Goal: Task Accomplishment & Management: Manage account settings

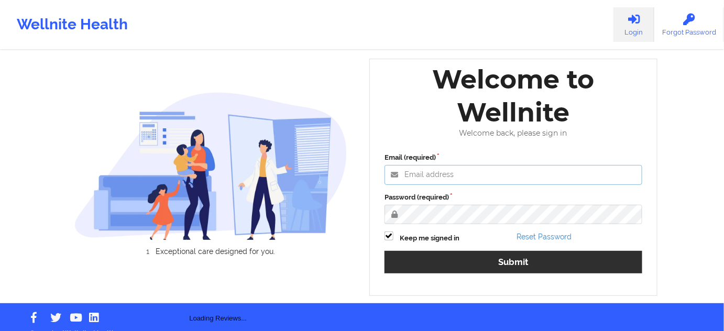
type input "[PERSON_NAME][EMAIL_ADDRESS][PERSON_NAME][DOMAIN_NAME]"
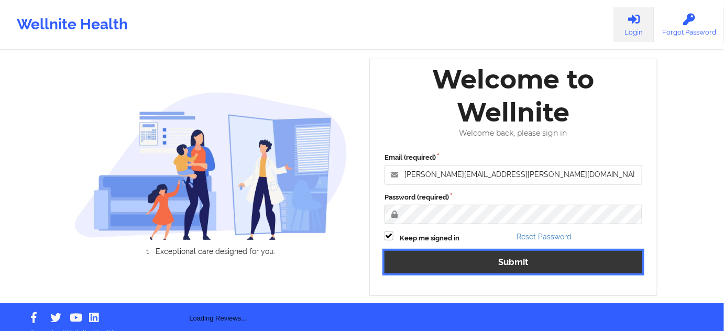
drag, startPoint x: 460, startPoint y: 261, endPoint x: 328, endPoint y: 2, distance: 290.8
click at [460, 261] on button "Submit" at bounding box center [514, 262] width 258 height 23
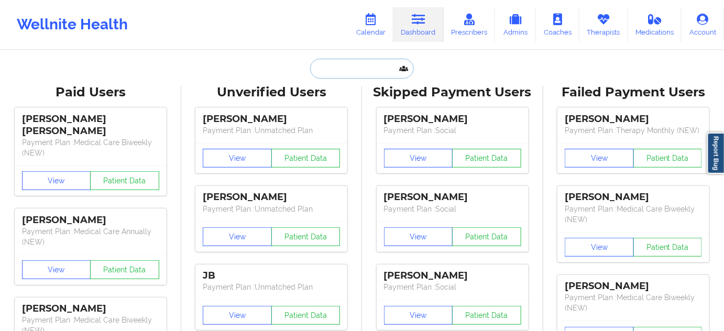
click at [357, 66] on input "text" at bounding box center [362, 69] width 104 height 20
paste input "[EMAIL_ADDRESS][DOMAIN_NAME]"
type input "[EMAIL_ADDRESS][DOMAIN_NAME]"
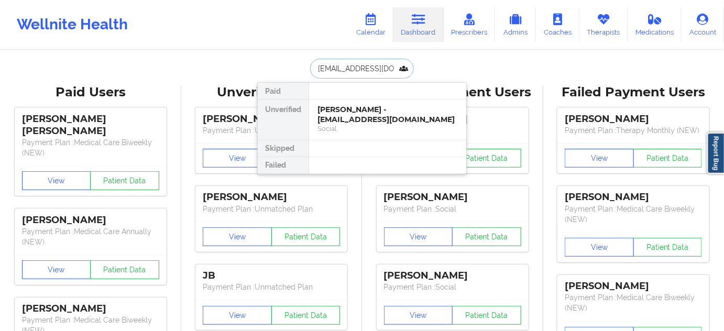
click at [348, 110] on div "[PERSON_NAME] - [EMAIL_ADDRESS][DOMAIN_NAME]" at bounding box center [388, 114] width 140 height 19
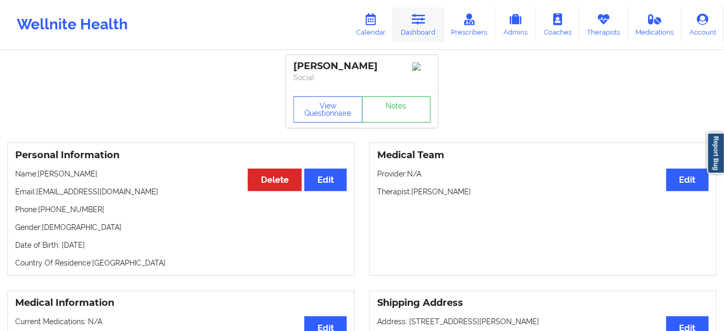
click at [416, 25] on icon at bounding box center [419, 20] width 14 height 12
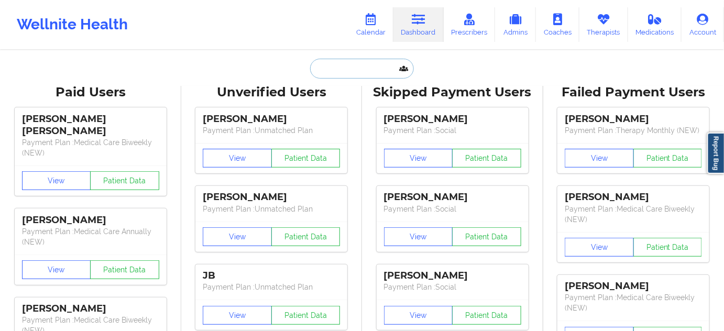
click at [359, 67] on input "text" at bounding box center [362, 69] width 104 height 20
paste input "[EMAIL_ADDRESS][DOMAIN_NAME]"
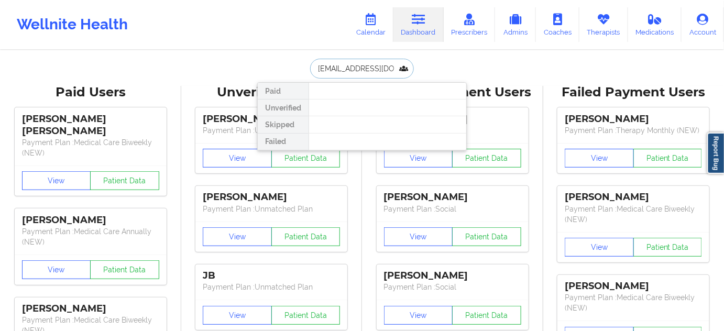
type input "[EMAIL_ADDRESS][DOMAIN_NAME]"
paste input "[EMAIL_ADDRESS][DOMAIN_NAME]"
type input "[EMAIL_ADDRESS][DOMAIN_NAME]"
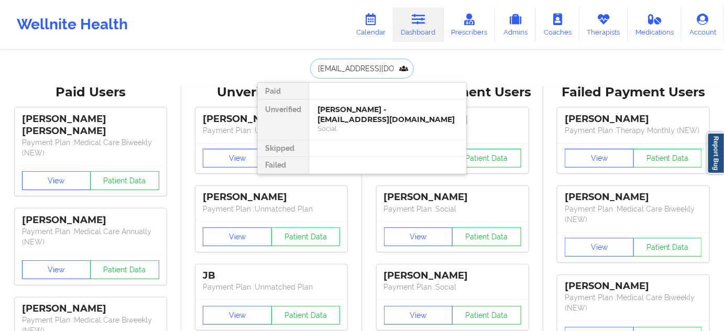
click at [332, 103] on div "[PERSON_NAME] - [EMAIL_ADDRESS][DOMAIN_NAME] Social" at bounding box center [387, 120] width 157 height 40
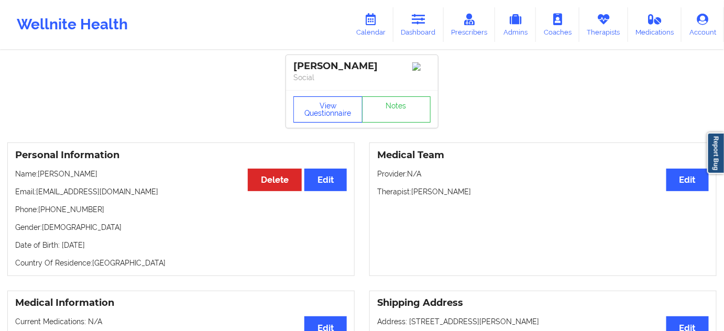
click at [320, 108] on button "View Questionnaire" at bounding box center [327, 109] width 69 height 26
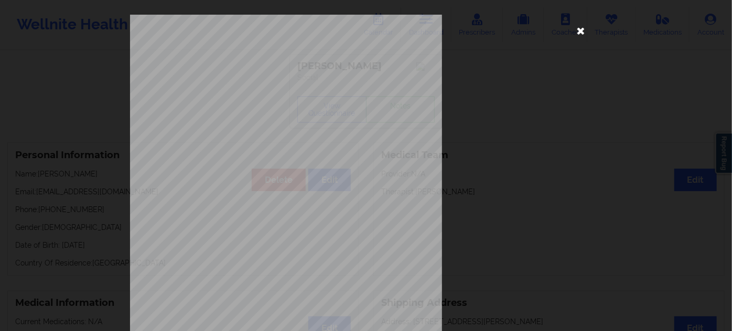
click at [579, 23] on icon at bounding box center [580, 30] width 17 height 17
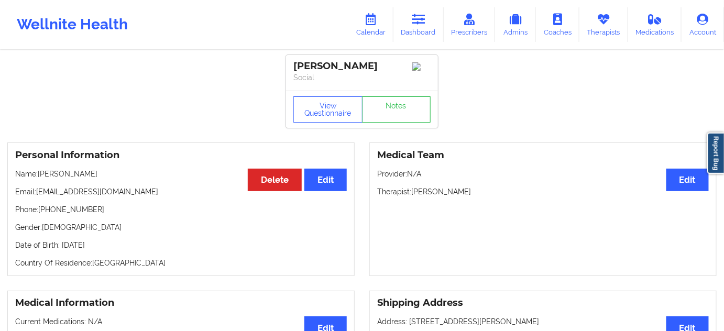
drag, startPoint x: 413, startPoint y: 191, endPoint x: 503, endPoint y: 190, distance: 89.6
click at [503, 190] on p "Therapist: [PERSON_NAME]" at bounding box center [543, 192] width 332 height 10
copy p "[PERSON_NAME]"
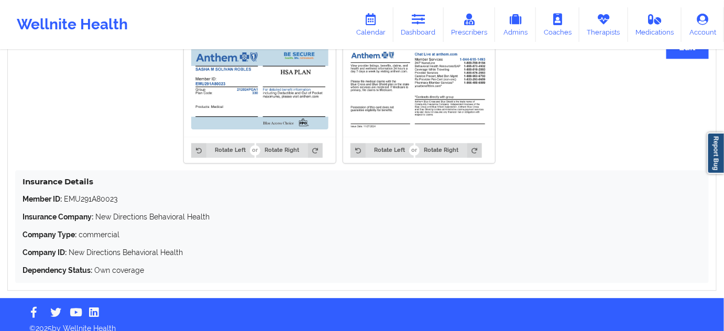
scroll to position [833, 0]
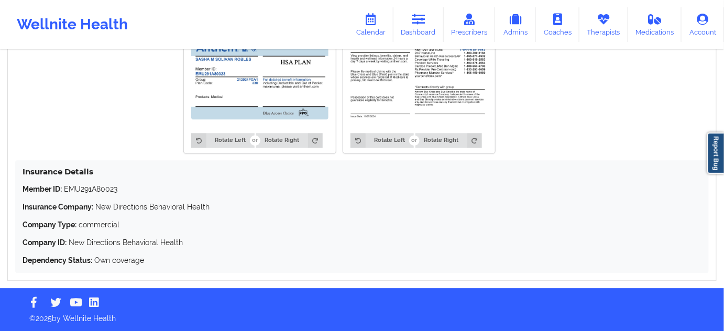
click at [104, 192] on p "Member ID: EMU291A80023" at bounding box center [362, 189] width 679 height 10
copy p "EMU291A80023"
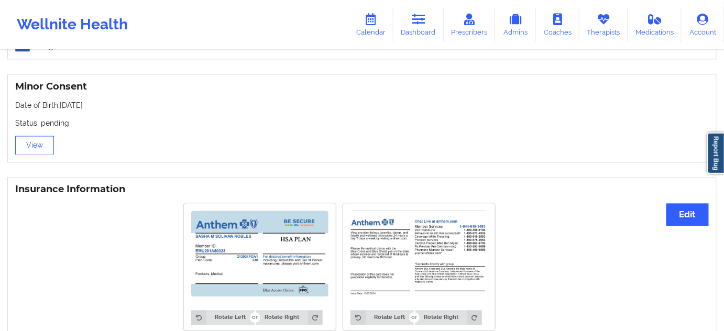
scroll to position [793, 0]
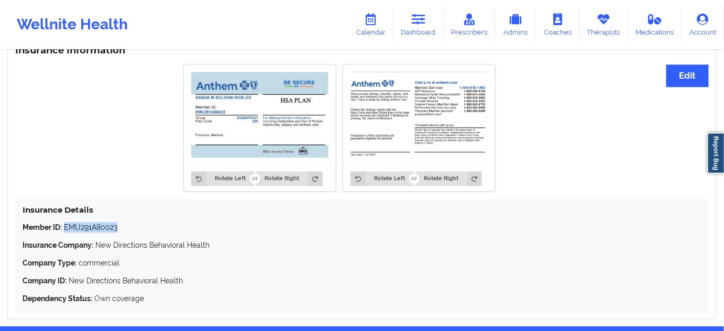
copy p "EMU291A80023"
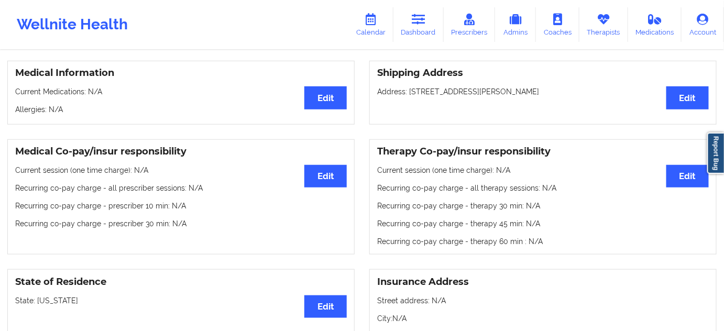
scroll to position [222, 0]
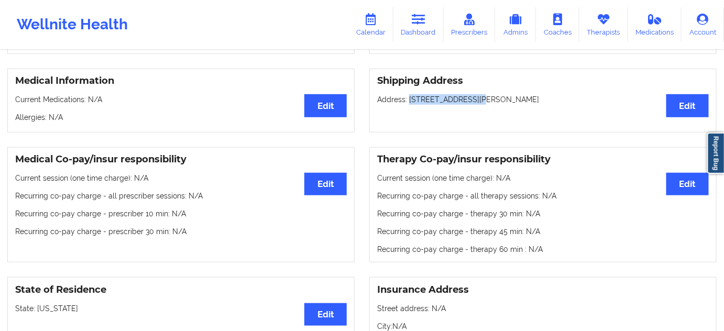
drag, startPoint x: 408, startPoint y: 103, endPoint x: 471, endPoint y: 104, distance: 62.9
click at [471, 104] on p "Address: [STREET_ADDRESS][PERSON_NAME]" at bounding box center [543, 99] width 332 height 10
copy p "[STREET_ADDRESS][PERSON_NAME]"
drag, startPoint x: 475, startPoint y: 101, endPoint x: 527, endPoint y: 102, distance: 51.4
click at [527, 102] on p "Address: [STREET_ADDRESS][PERSON_NAME]" at bounding box center [543, 99] width 332 height 10
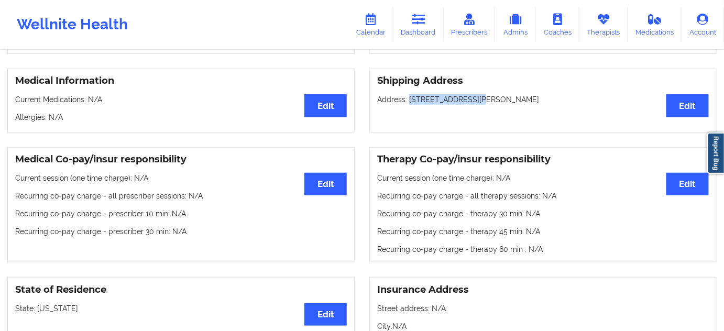
drag, startPoint x: 528, startPoint y: 103, endPoint x: 478, endPoint y: 103, distance: 49.8
click at [478, 103] on p "Address: [STREET_ADDRESS][PERSON_NAME]" at bounding box center [543, 99] width 332 height 10
copy p "Cape Girardeau"
click at [557, 99] on p "Address: [STREET_ADDRESS][PERSON_NAME]" at bounding box center [543, 99] width 332 height 10
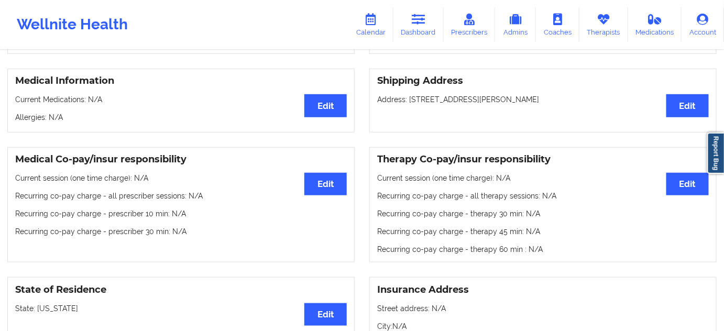
copy p "63703"
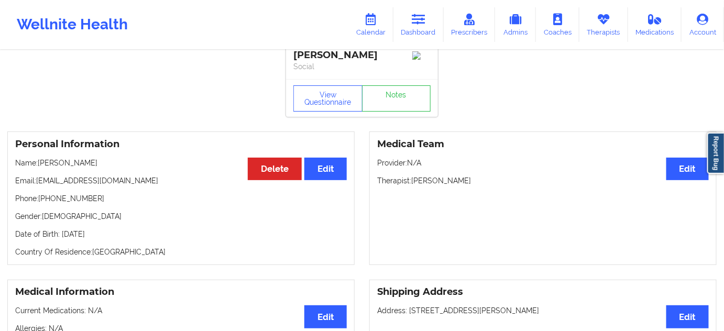
scroll to position [0, 0]
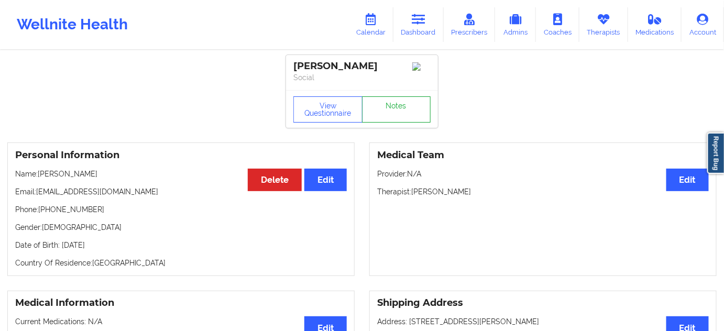
click at [364, 114] on link "Notes" at bounding box center [396, 109] width 69 height 26
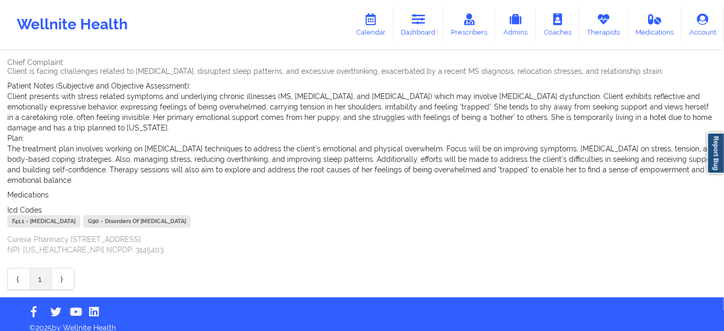
scroll to position [95, 0]
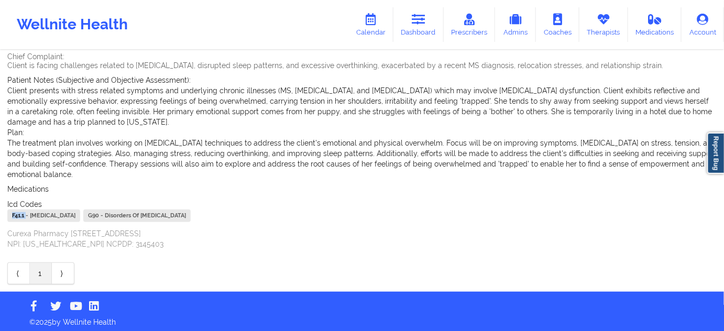
drag, startPoint x: 26, startPoint y: 213, endPoint x: 9, endPoint y: 217, distance: 16.7
click at [2, 217] on div "Name: [PERSON_NAME] Add notes Migrate notes Created by: [PERSON_NAME] Date: [DA…" at bounding box center [362, 124] width 724 height 335
copy div "F41.1"
click at [414, 27] on link "Dashboard" at bounding box center [419, 24] width 50 height 35
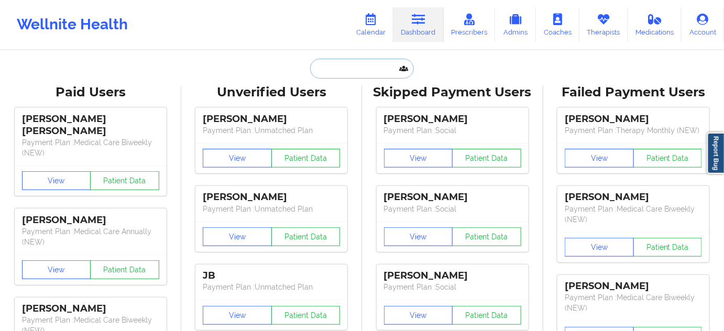
click at [382, 63] on input "text" at bounding box center [362, 69] width 104 height 20
paste input "[PERSON_NAME]"
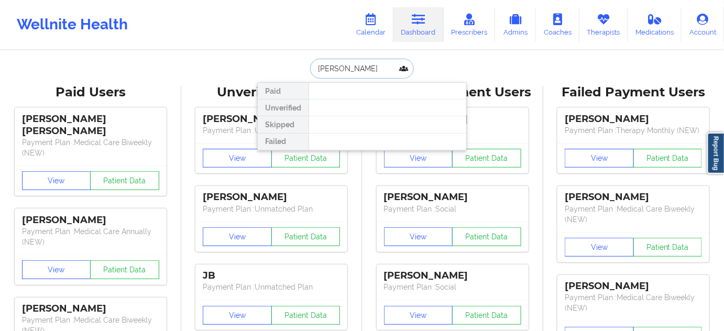
click at [343, 72] on input "[PERSON_NAME]" at bounding box center [362, 69] width 104 height 20
type input "[PERSON_NAME]"
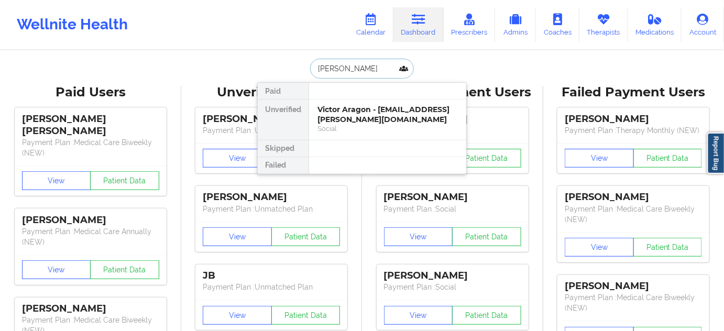
click at [315, 69] on input "[PERSON_NAME]" at bounding box center [362, 69] width 104 height 20
click at [334, 110] on div "Victor Aragon - [EMAIL_ADDRESS][PERSON_NAME][DOMAIN_NAME]" at bounding box center [388, 114] width 140 height 19
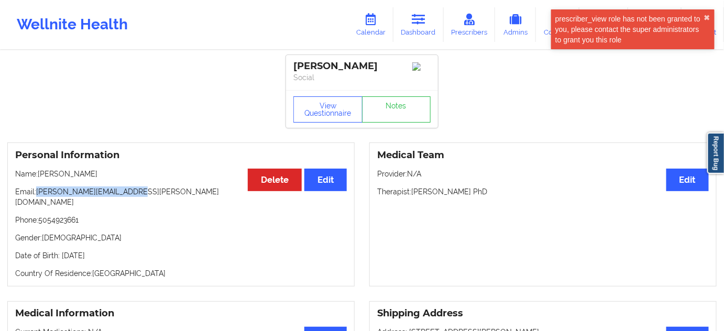
drag, startPoint x: 38, startPoint y: 195, endPoint x: 187, endPoint y: 181, distance: 150.0
click at [144, 192] on p "Email: [PERSON_NAME][EMAIL_ADDRESS][PERSON_NAME][DOMAIN_NAME]" at bounding box center [181, 197] width 332 height 21
copy p "[PERSON_NAME][EMAIL_ADDRESS][PERSON_NAME][DOMAIN_NAME]"
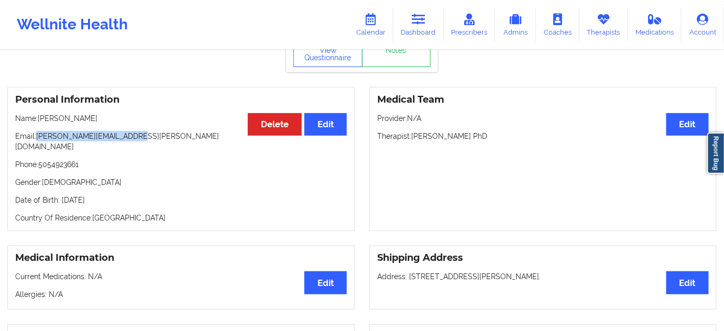
scroll to position [63, 0]
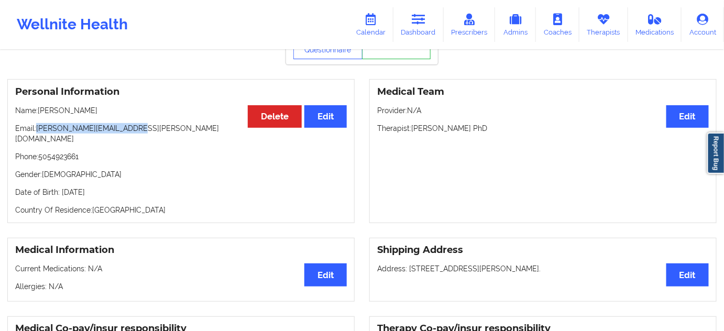
copy p "[PERSON_NAME][EMAIL_ADDRESS][PERSON_NAME][DOMAIN_NAME]"
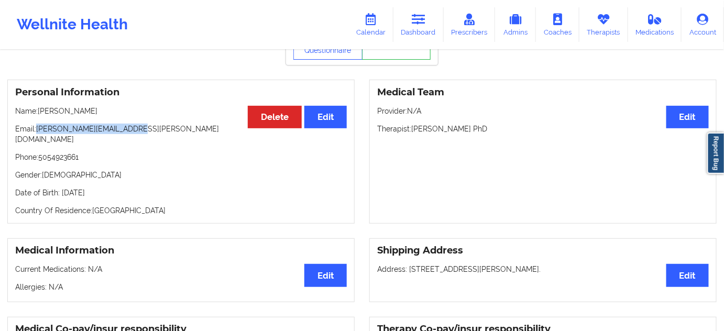
scroll to position [56, 0]
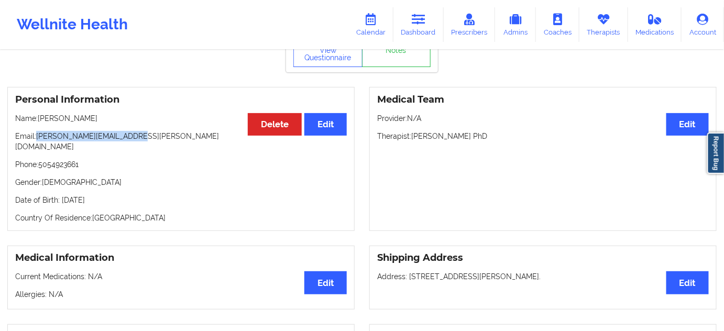
drag, startPoint x: 413, startPoint y: 138, endPoint x: 537, endPoint y: 157, distance: 125.5
click at [507, 141] on p "Therapist: [PERSON_NAME] PhD" at bounding box center [543, 136] width 332 height 10
copy p "[PERSON_NAME] PhD"
click at [335, 67] on button "View Questionnaire" at bounding box center [327, 54] width 69 height 26
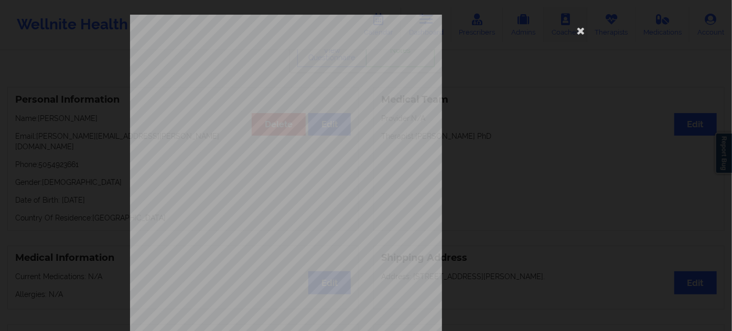
click at [576, 34] on icon at bounding box center [580, 30] width 17 height 17
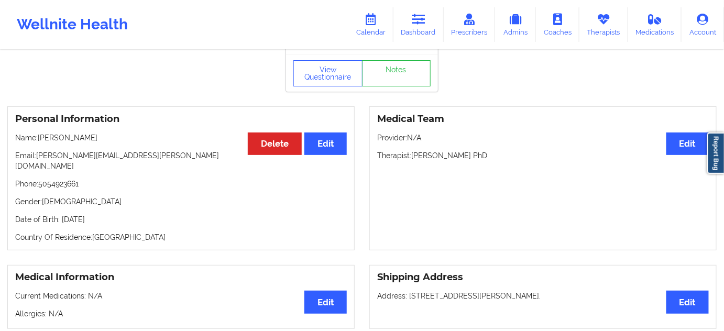
scroll to position [0, 0]
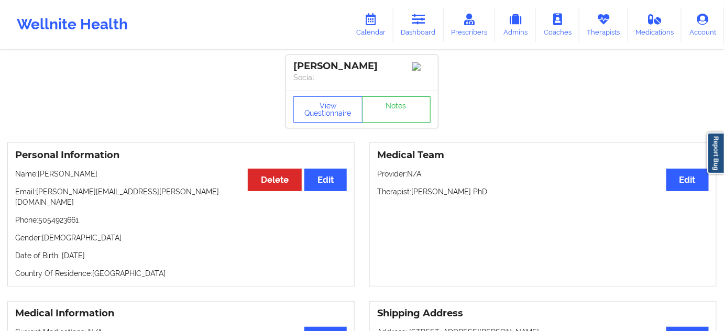
click at [343, 67] on div "[PERSON_NAME]" at bounding box center [361, 66] width 137 height 12
click at [317, 66] on div "[PERSON_NAME]" at bounding box center [361, 66] width 137 height 12
click at [315, 66] on div "[PERSON_NAME]" at bounding box center [361, 66] width 137 height 12
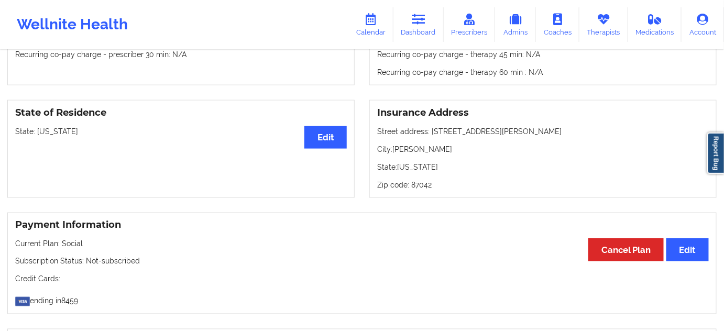
scroll to position [444, 0]
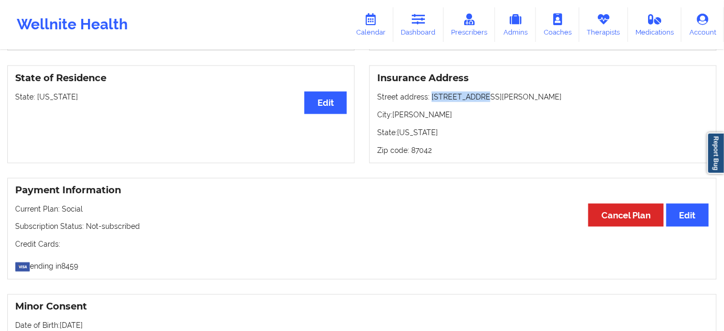
drag, startPoint x: 433, startPoint y: 88, endPoint x: 500, endPoint y: 89, distance: 67.1
click at [500, 92] on p "Street address: [STREET_ADDRESS][PERSON_NAME]" at bounding box center [543, 97] width 332 height 10
click at [406, 110] on p "City: [PERSON_NAME]" at bounding box center [543, 115] width 332 height 10
click at [418, 145] on p "Zip code: 87042" at bounding box center [543, 150] width 332 height 10
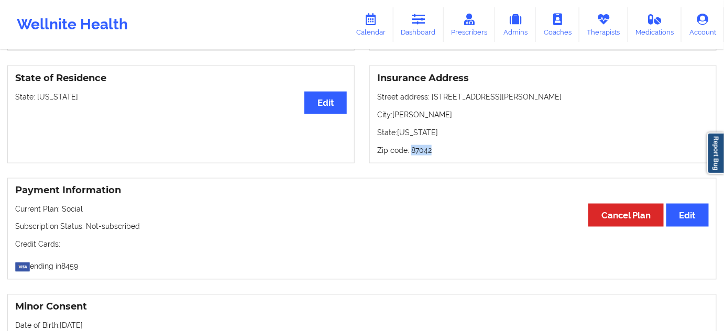
click at [418, 145] on p "Zip code: 87042" at bounding box center [543, 150] width 332 height 10
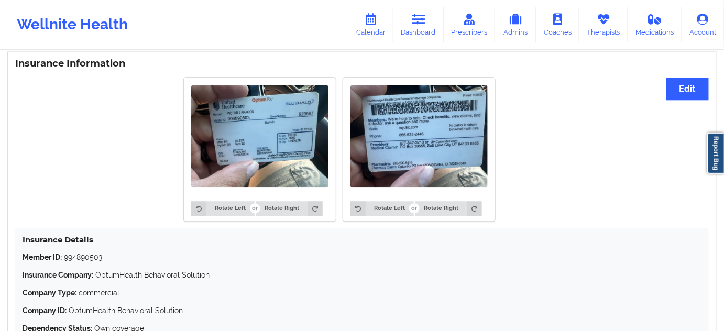
scroll to position [849, 0]
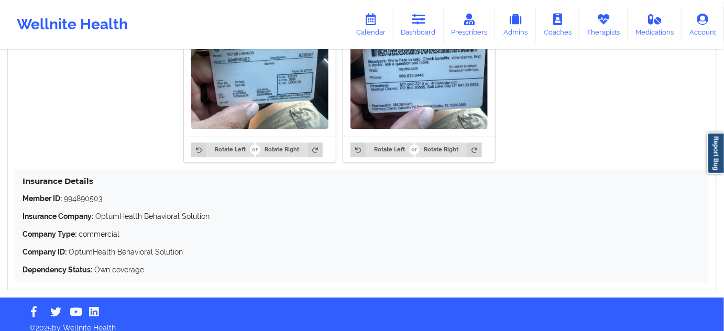
click at [79, 197] on div "Member ID: 994890503 Insurance Company: OptumHealth Behavioral Solution Company…" at bounding box center [362, 234] width 679 height 82
click at [80, 193] on p "Member ID: 994890503" at bounding box center [362, 198] width 679 height 10
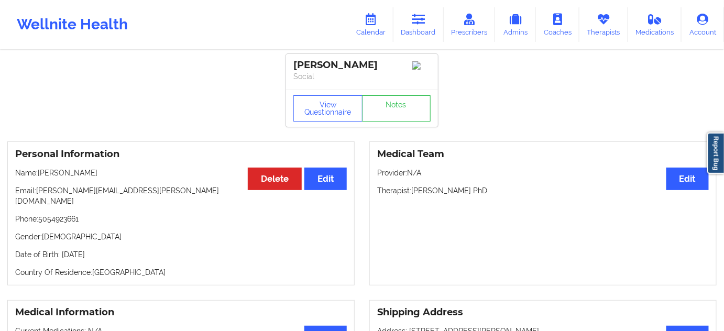
scroll to position [0, 0]
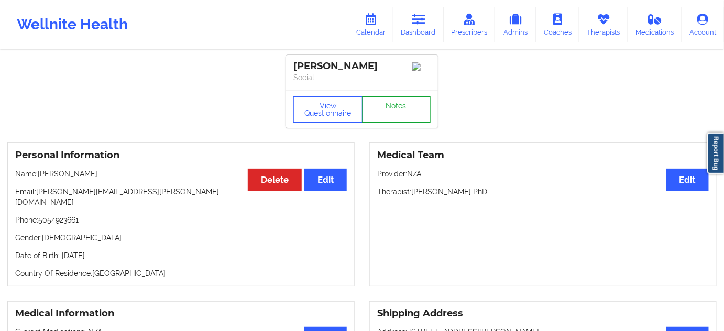
click at [395, 123] on link "Notes" at bounding box center [396, 109] width 69 height 26
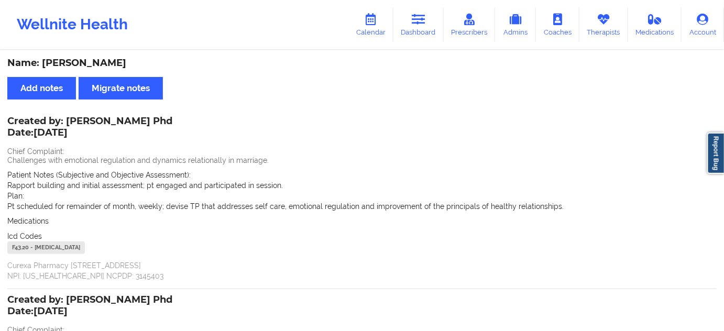
click at [19, 247] on div "F43.20 - [MEDICAL_DATA]" at bounding box center [46, 248] width 78 height 13
click at [423, 16] on icon at bounding box center [419, 20] width 14 height 12
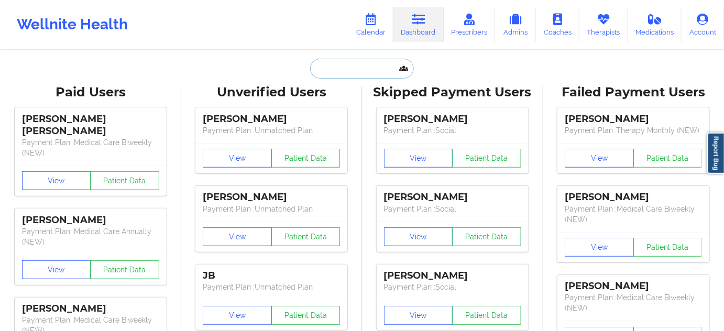
click at [351, 61] on input "text" at bounding box center [362, 69] width 104 height 20
type input "d"
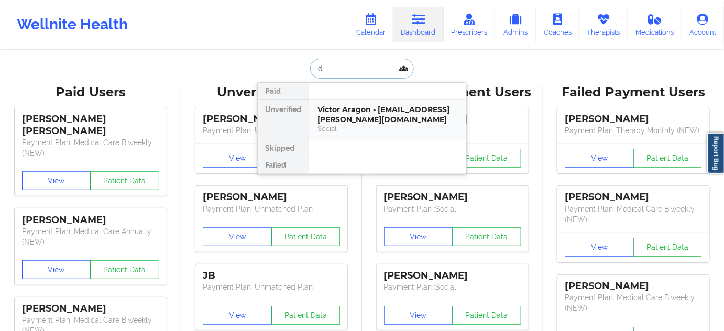
click at [342, 107] on div "Victor Aragon - [EMAIL_ADDRESS][PERSON_NAME][DOMAIN_NAME]" at bounding box center [388, 114] width 140 height 19
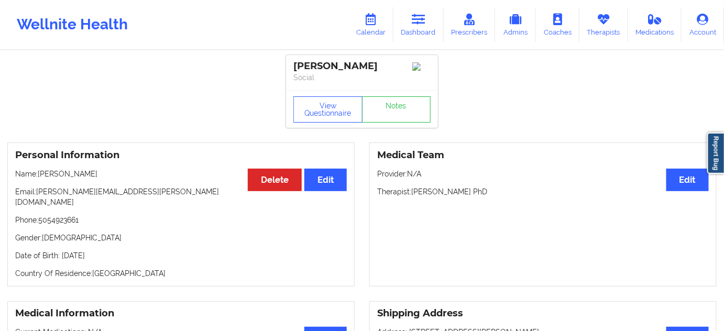
drag, startPoint x: 429, startPoint y: 18, endPoint x: 404, endPoint y: 44, distance: 36.3
click at [428, 18] on link "Dashboard" at bounding box center [419, 24] width 50 height 35
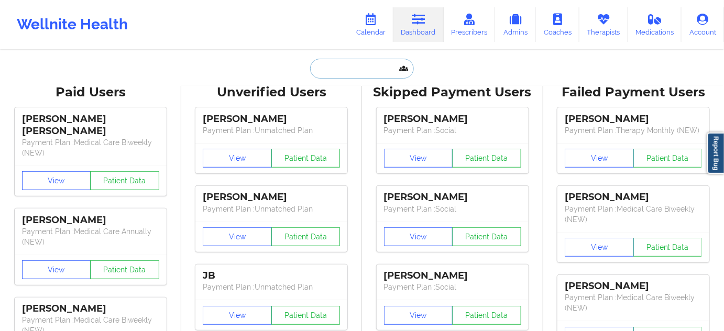
click at [336, 63] on input "text" at bounding box center [362, 69] width 104 height 20
paste input "[PERSON_NAME]"
type input "[PERSON_NAME]"
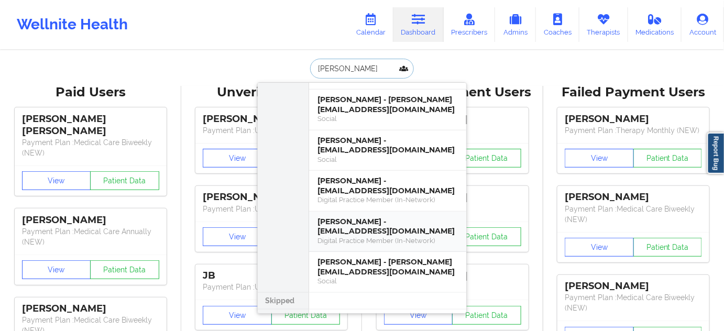
scroll to position [190, 0]
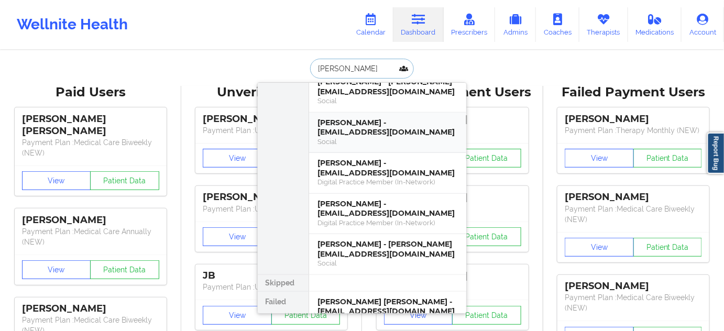
click at [355, 118] on div "[PERSON_NAME] - [EMAIL_ADDRESS][DOMAIN_NAME]" at bounding box center [388, 127] width 140 height 19
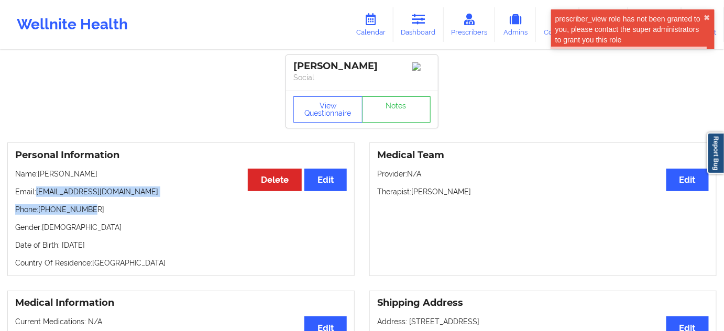
drag, startPoint x: 39, startPoint y: 197, endPoint x: 170, endPoint y: 204, distance: 131.7
click at [166, 204] on div "Personal Information Edit Delete Name: [PERSON_NAME] Email: [EMAIL_ADDRESS][DOM…" at bounding box center [180, 210] width 347 height 134
click at [156, 192] on p "Email: [EMAIL_ADDRESS][DOMAIN_NAME]" at bounding box center [181, 192] width 332 height 10
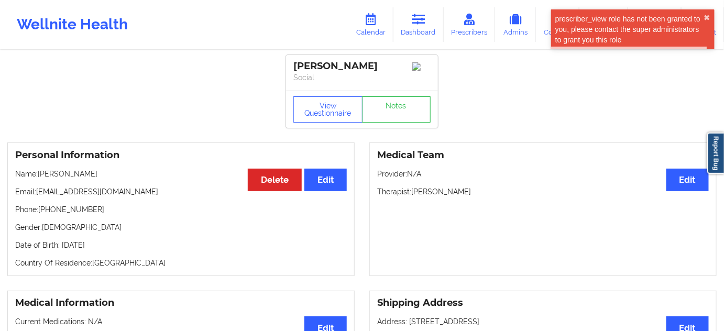
click at [35, 195] on p "Email: [EMAIL_ADDRESS][DOMAIN_NAME]" at bounding box center [181, 192] width 332 height 10
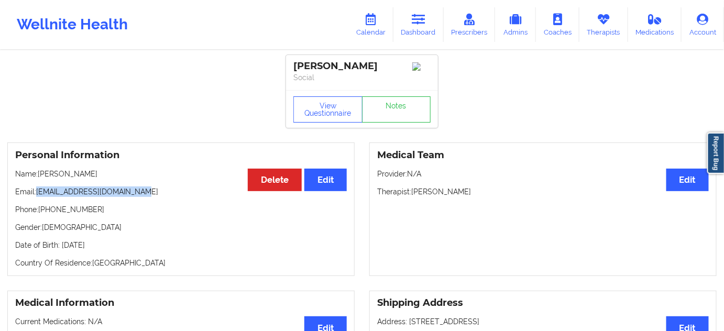
drag, startPoint x: 37, startPoint y: 194, endPoint x: 155, endPoint y: 186, distance: 118.2
click at [155, 186] on div "Personal Information Edit Delete Name: [PERSON_NAME] Email: [EMAIL_ADDRESS][DOM…" at bounding box center [180, 210] width 347 height 134
drag, startPoint x: 335, startPoint y: 62, endPoint x: 295, endPoint y: 58, distance: 41.1
click at [290, 61] on div "[PERSON_NAME] Social" at bounding box center [362, 72] width 152 height 35
click at [426, 17] on icon at bounding box center [419, 20] width 14 height 12
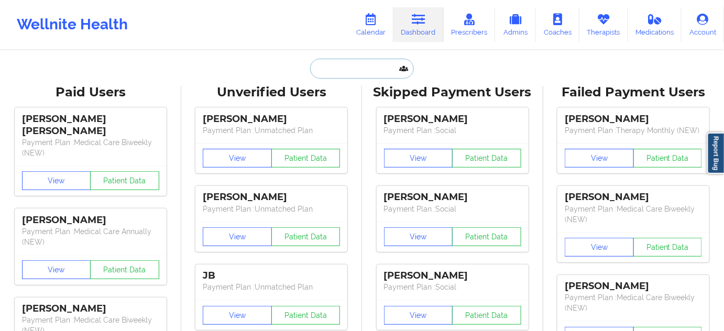
drag, startPoint x: 348, startPoint y: 73, endPoint x: 342, endPoint y: 74, distance: 6.9
click at [342, 74] on input "text" at bounding box center [362, 69] width 104 height 20
paste input "[EMAIL_ADDRESS][DOMAIN_NAME]"
type input "[EMAIL_ADDRESS][DOMAIN_NAME]"
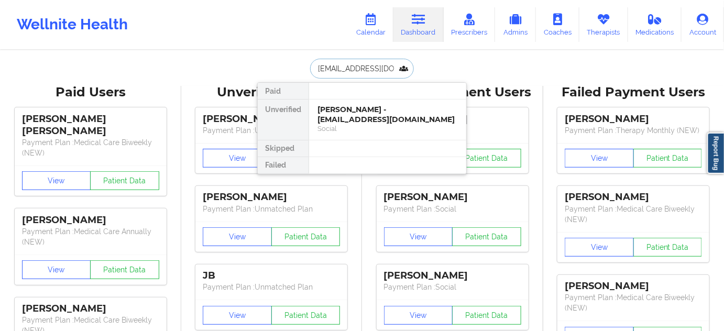
click at [348, 121] on div "[PERSON_NAME] - [EMAIL_ADDRESS][DOMAIN_NAME]" at bounding box center [388, 114] width 140 height 19
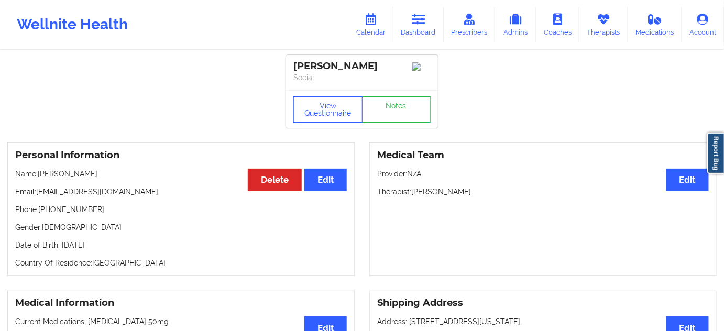
click at [78, 211] on p "Phone: [PHONE_NUMBER]" at bounding box center [181, 209] width 332 height 10
click at [423, 20] on icon at bounding box center [419, 20] width 14 height 12
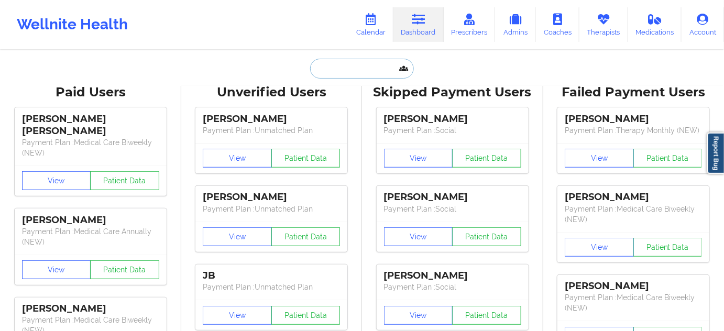
click at [346, 73] on input "text" at bounding box center [362, 69] width 104 height 20
paste input "[EMAIL_ADDRESS][DOMAIN_NAME]"
type input "[EMAIL_ADDRESS][DOMAIN_NAME]"
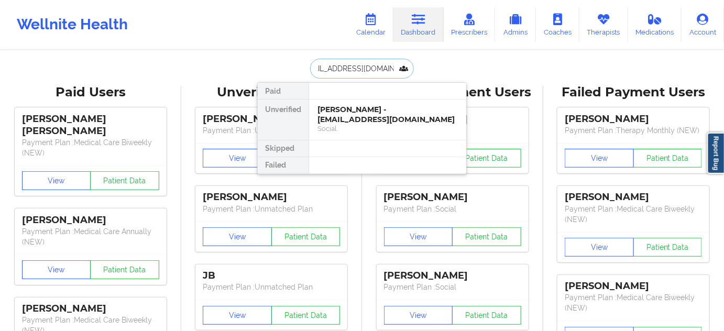
click at [343, 121] on div "[PERSON_NAME] - [EMAIL_ADDRESS][DOMAIN_NAME]" at bounding box center [388, 114] width 140 height 19
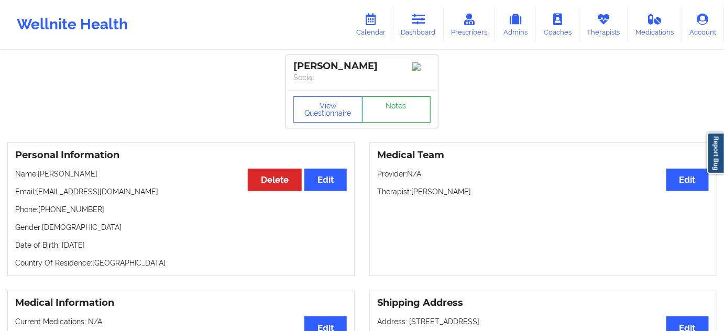
click at [383, 118] on link "Notes" at bounding box center [396, 109] width 69 height 26
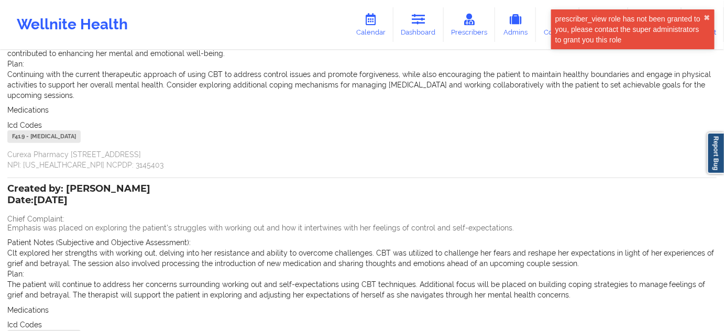
scroll to position [159, 0]
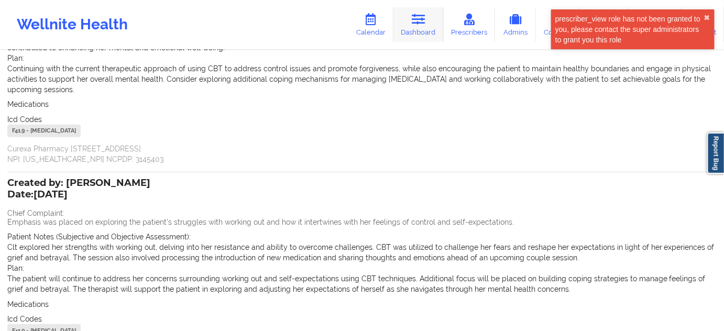
click at [418, 26] on link "Dashboard" at bounding box center [419, 24] width 50 height 35
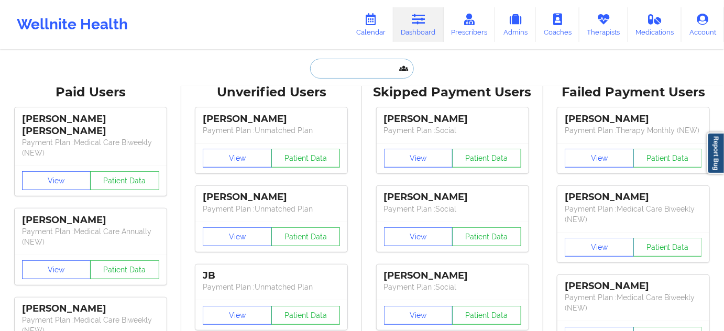
click at [340, 70] on input "text" at bounding box center [362, 69] width 104 height 20
paste input "[PERSON_NAME]"
type input "[PERSON_NAME]"
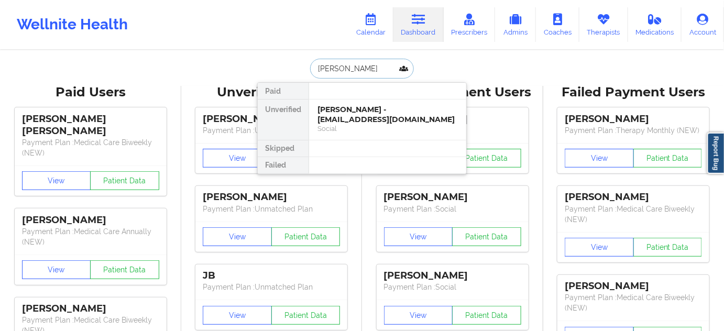
click at [352, 114] on div "[PERSON_NAME] - [EMAIL_ADDRESS][DOMAIN_NAME]" at bounding box center [388, 114] width 140 height 19
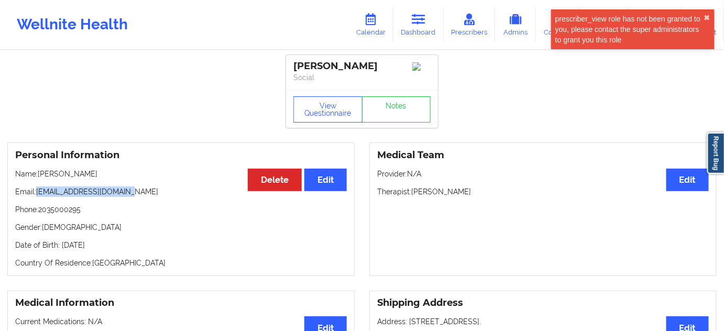
drag, startPoint x: 37, startPoint y: 194, endPoint x: 142, endPoint y: 186, distance: 105.1
click at [141, 186] on div "Personal Information Edit Delete Name: [PERSON_NAME] Email: [EMAIL_ADDRESS][DOM…" at bounding box center [180, 210] width 347 height 134
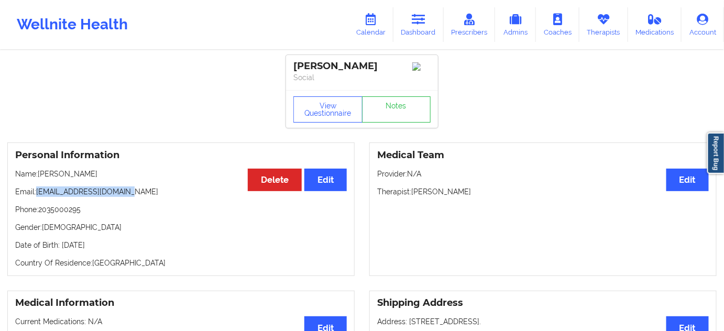
drag, startPoint x: 415, startPoint y: 194, endPoint x: 500, endPoint y: 198, distance: 85.0
click at [507, 201] on div "Medical Team Edit Provider: N/A Therapist: [PERSON_NAME]" at bounding box center [542, 210] width 347 height 134
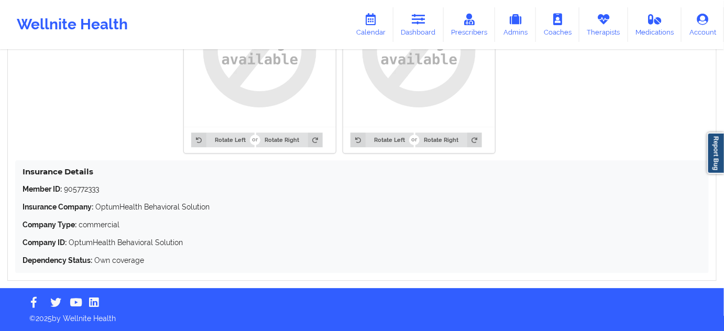
scroll to position [884, 0]
click at [79, 188] on p "Member ID: 905772333" at bounding box center [362, 189] width 679 height 10
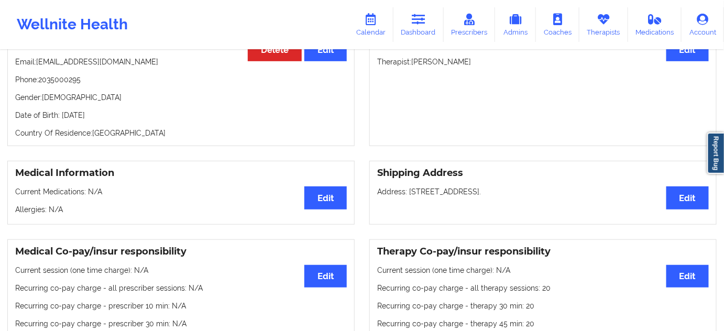
scroll to position [0, 0]
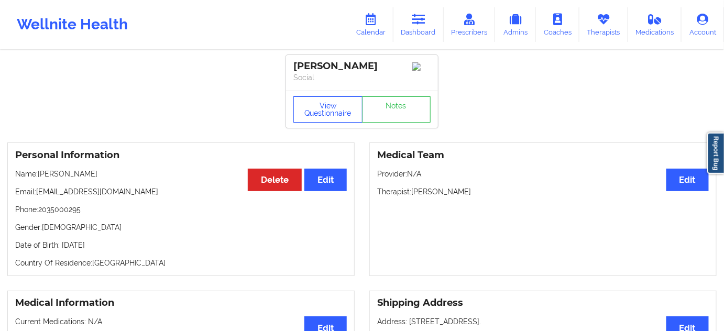
click at [320, 117] on button "View Questionnaire" at bounding box center [327, 109] width 69 height 26
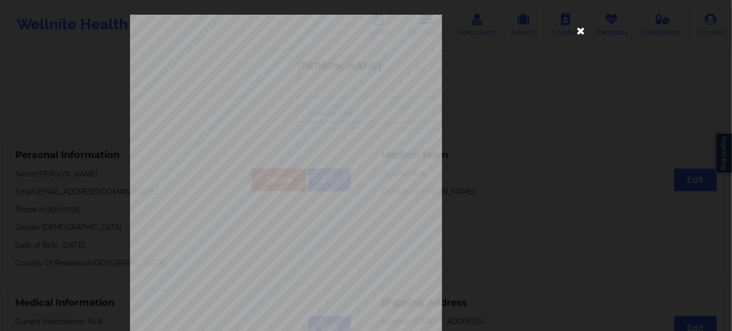
click at [579, 35] on icon at bounding box center [580, 30] width 17 height 17
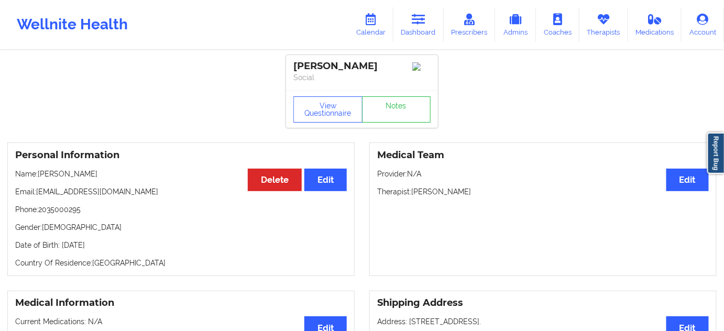
drag, startPoint x: 375, startPoint y: 70, endPoint x: 288, endPoint y: 62, distance: 87.8
click at [292, 63] on div "[PERSON_NAME] Social" at bounding box center [362, 72] width 152 height 35
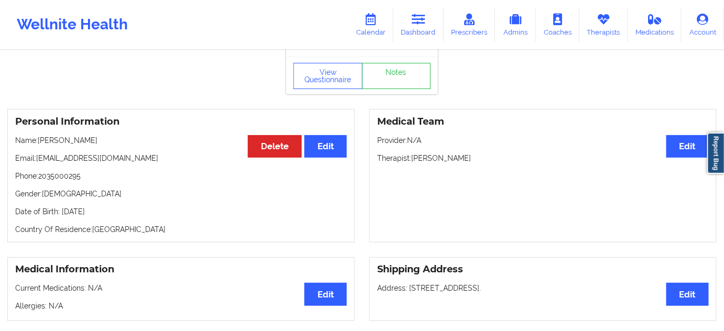
scroll to position [31, 0]
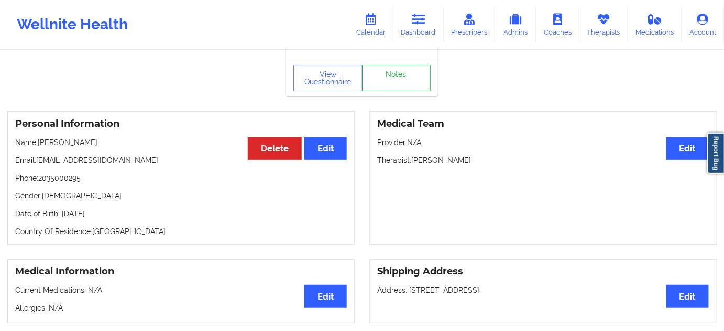
click at [400, 88] on link "Notes" at bounding box center [396, 78] width 69 height 26
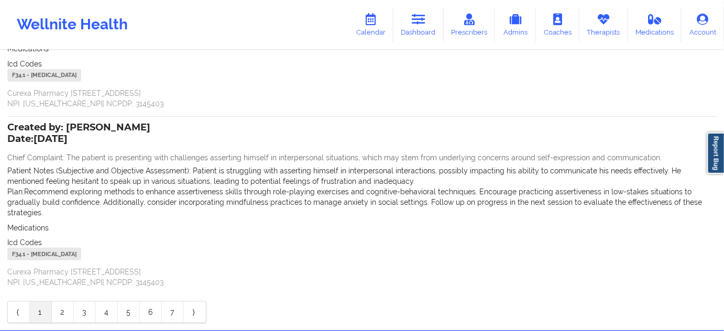
scroll to position [158, 0]
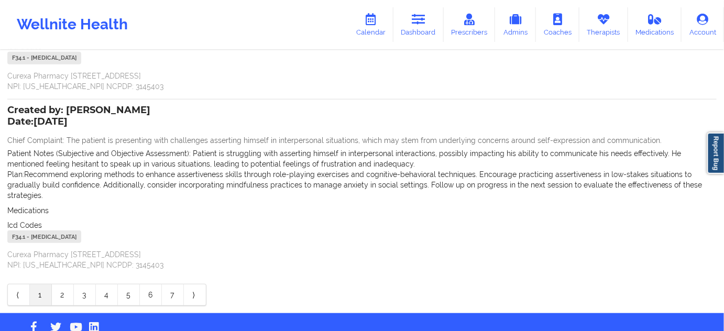
click at [21, 231] on div "F34.1 - [MEDICAL_DATA]" at bounding box center [44, 237] width 74 height 13
click at [5, 234] on div "Name: [PERSON_NAME] Add notes Migrate notes Created by: [PERSON_NAME] Date: [DA…" at bounding box center [362, 103] width 724 height 420
drag, startPoint x: 25, startPoint y: 223, endPoint x: 0, endPoint y: 224, distance: 25.2
click at [0, 224] on div "Name: [PERSON_NAME] Add notes Migrate notes Created by: [PERSON_NAME] Date: [DA…" at bounding box center [362, 103] width 724 height 420
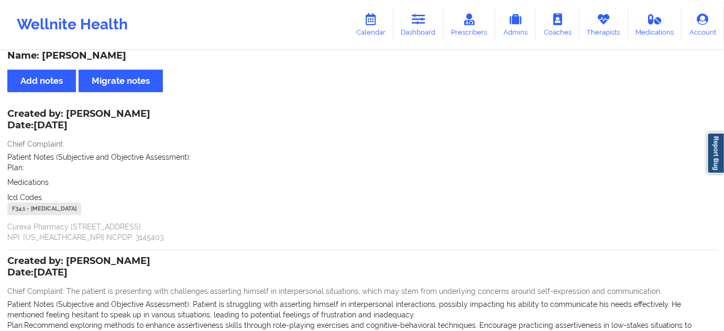
scroll to position [0, 0]
